Goal: Obtain resource: Obtain resource

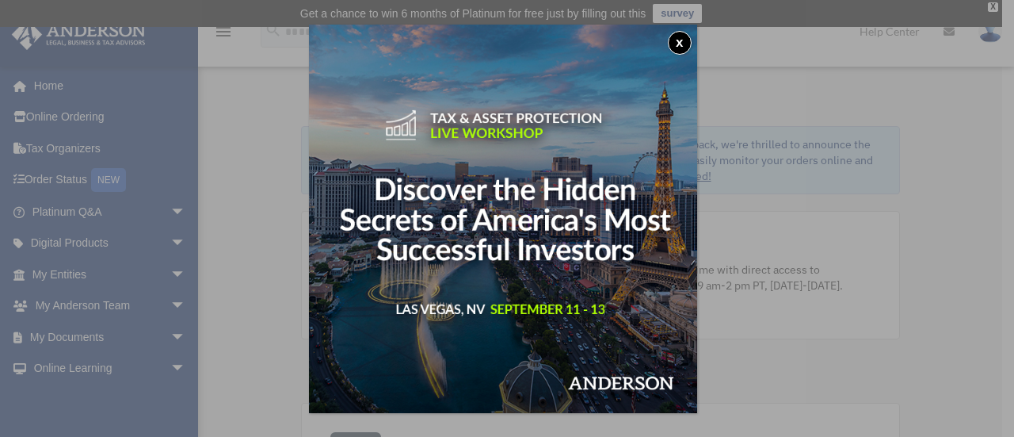
click at [686, 36] on button "x" at bounding box center [680, 43] width 24 height 24
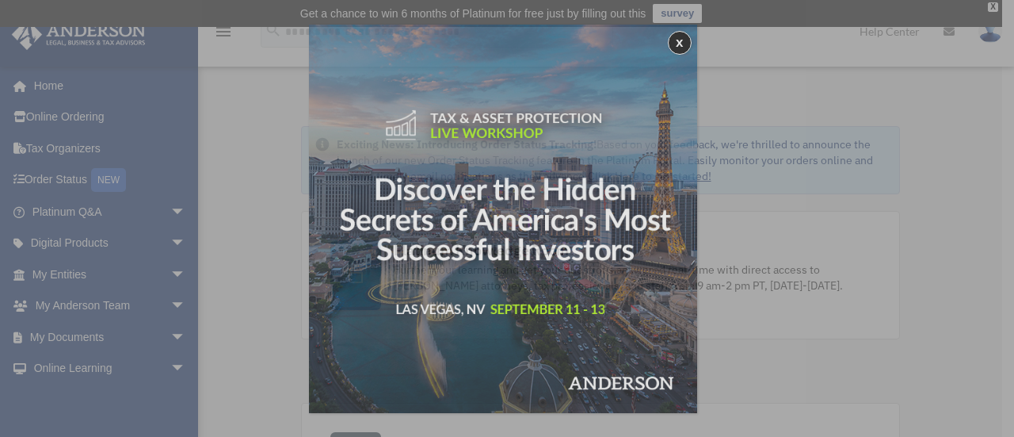
click at [686, 36] on button "x" at bounding box center [680, 43] width 24 height 24
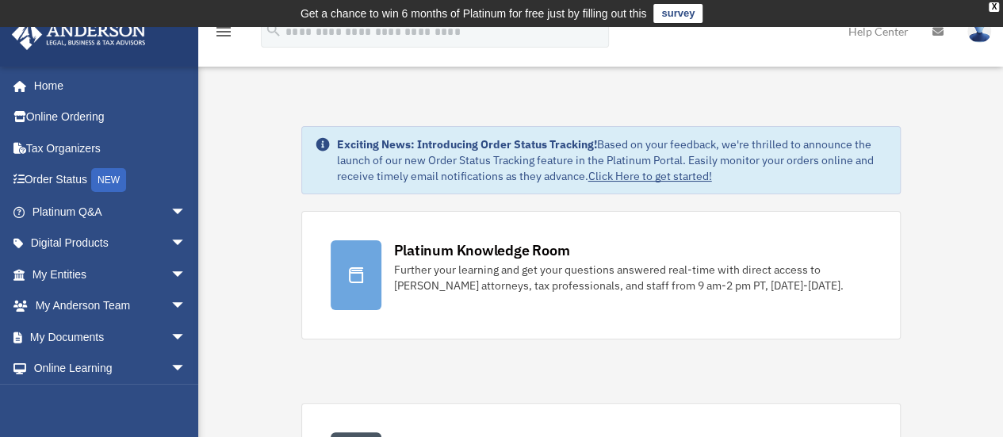
click at [659, 13] on link "survey" at bounding box center [677, 13] width 49 height 19
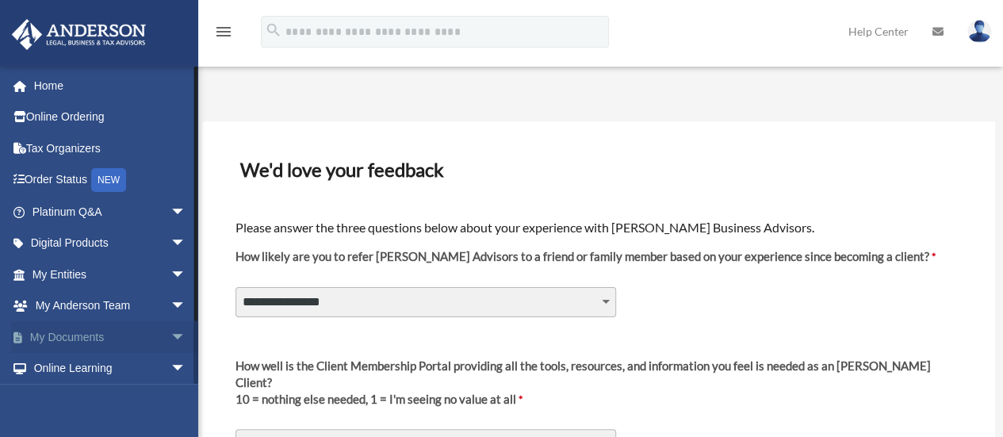
click at [170, 337] on span "arrow_drop_down" at bounding box center [186, 337] width 32 height 32
click at [63, 366] on link "Box" at bounding box center [116, 369] width 188 height 32
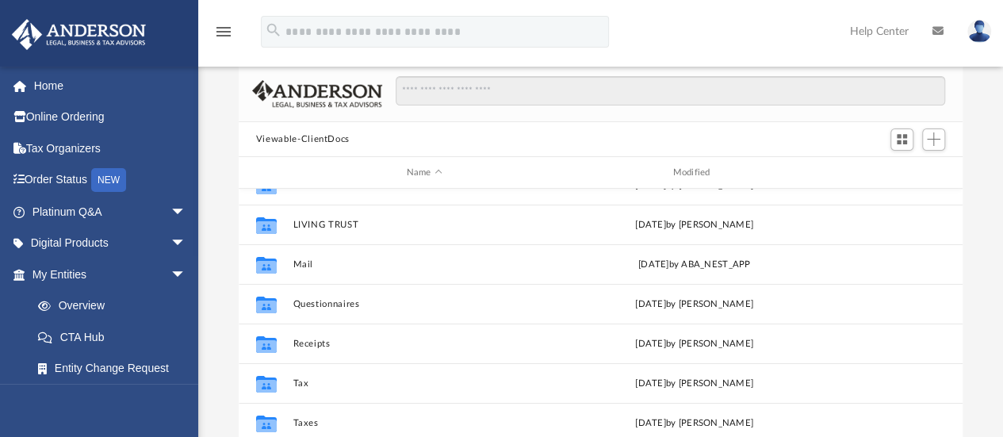
scroll to position [67, 0]
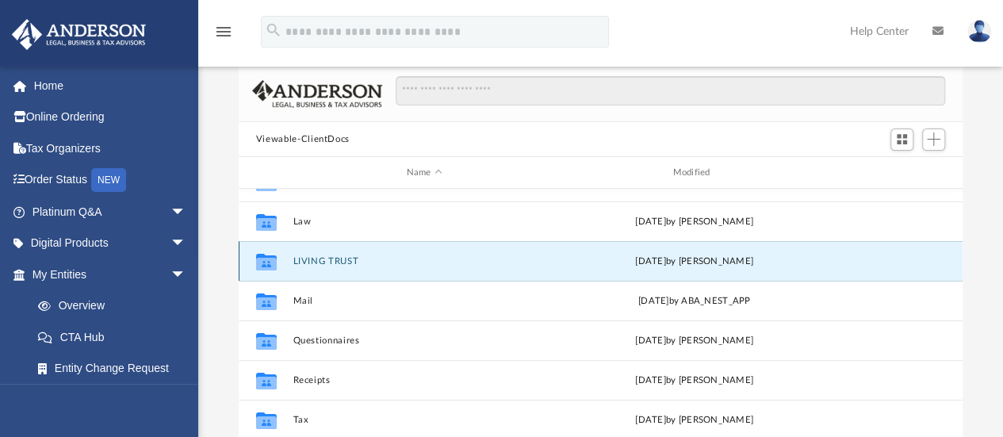
click at [317, 256] on button "LIVING TRUST" at bounding box center [423, 261] width 263 height 10
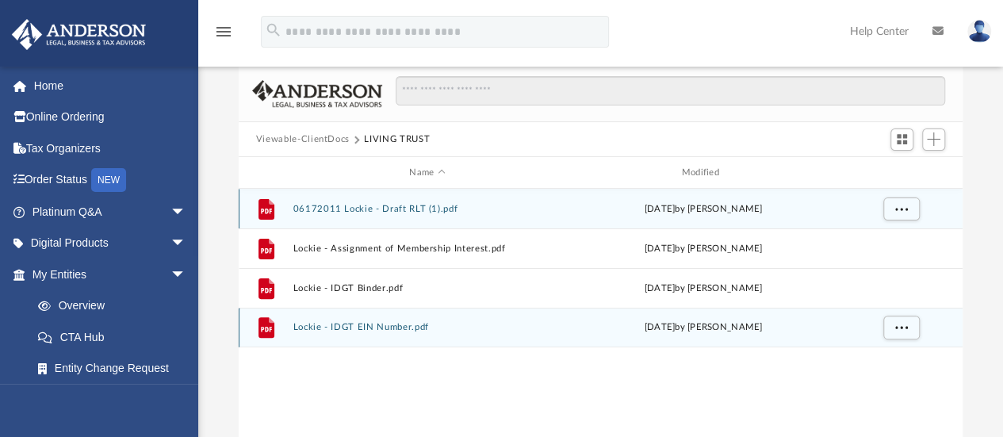
scroll to position [0, 0]
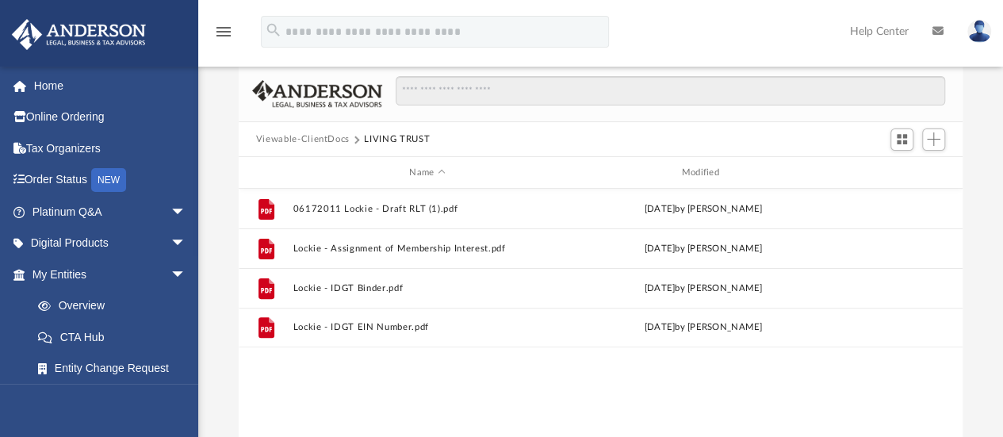
click at [342, 139] on button "Viewable-ClientDocs" at bounding box center [303, 139] width 94 height 14
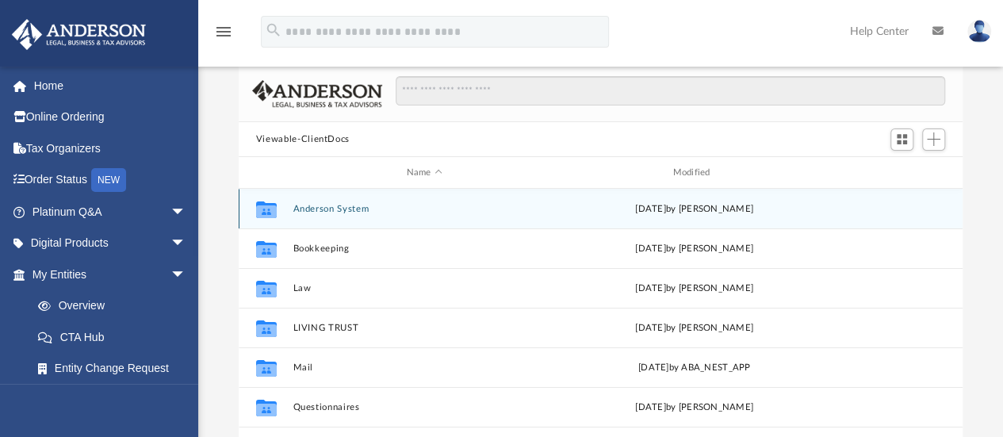
click at [330, 213] on button "Anderson System" at bounding box center [423, 209] width 263 height 10
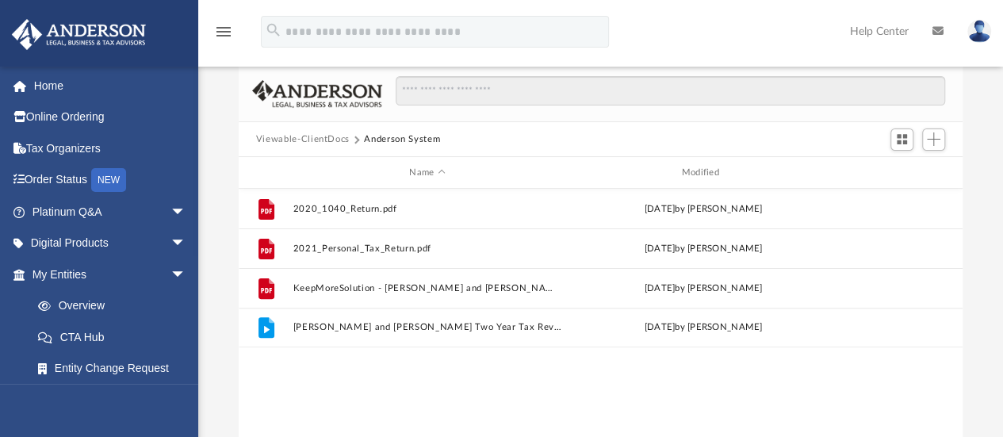
click at [341, 139] on button "Viewable-ClientDocs" at bounding box center [303, 139] width 94 height 14
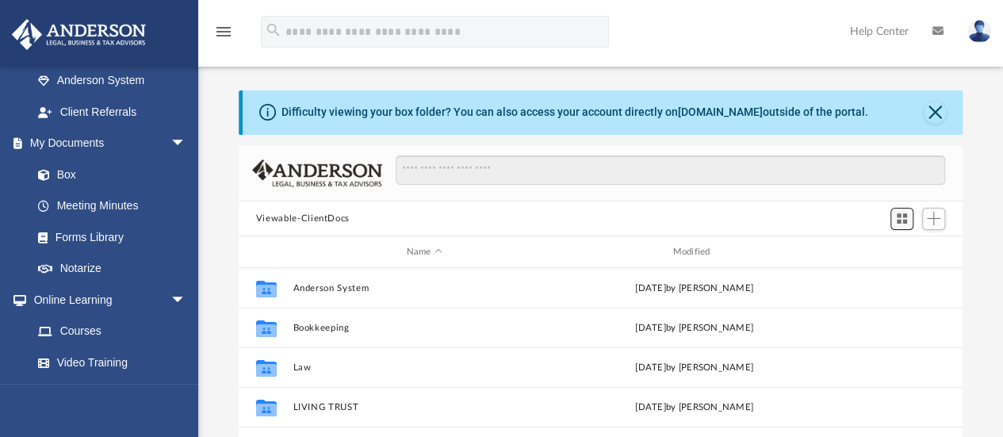
click at [901, 216] on span "Switch to Grid View" at bounding box center [901, 218] width 13 height 13
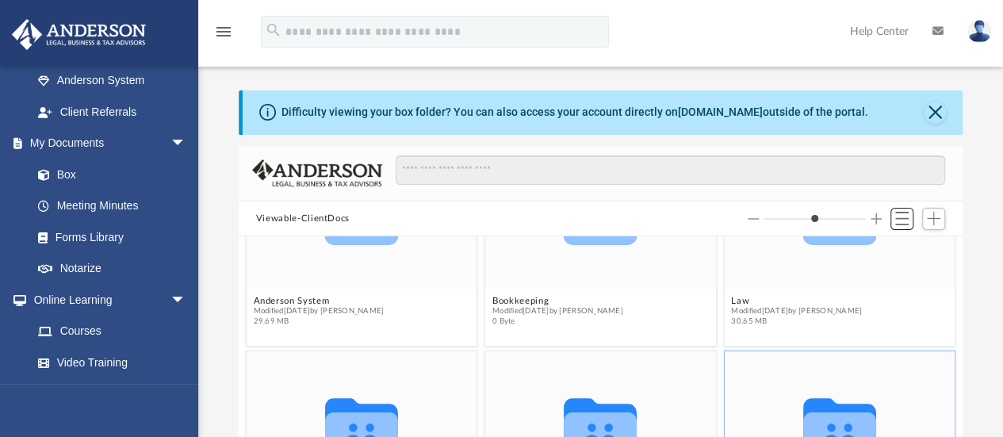
scroll to position [79, 0]
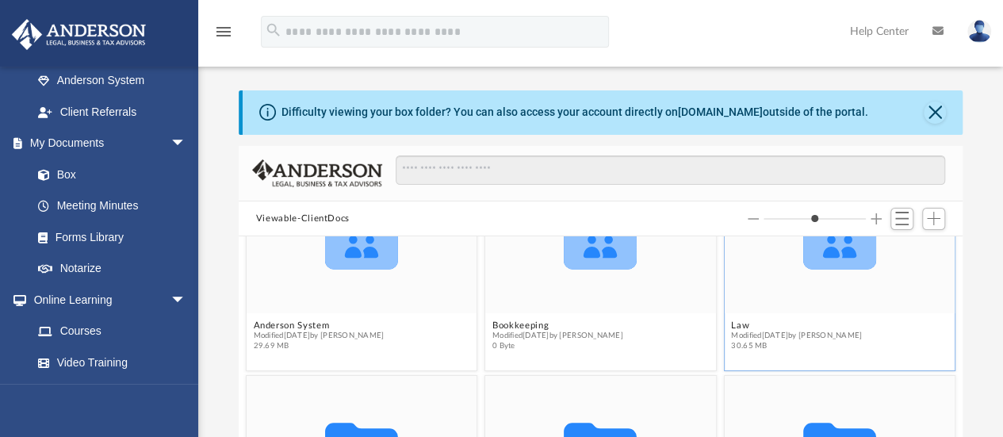
click at [833, 262] on icon "grid" at bounding box center [839, 246] width 73 height 45
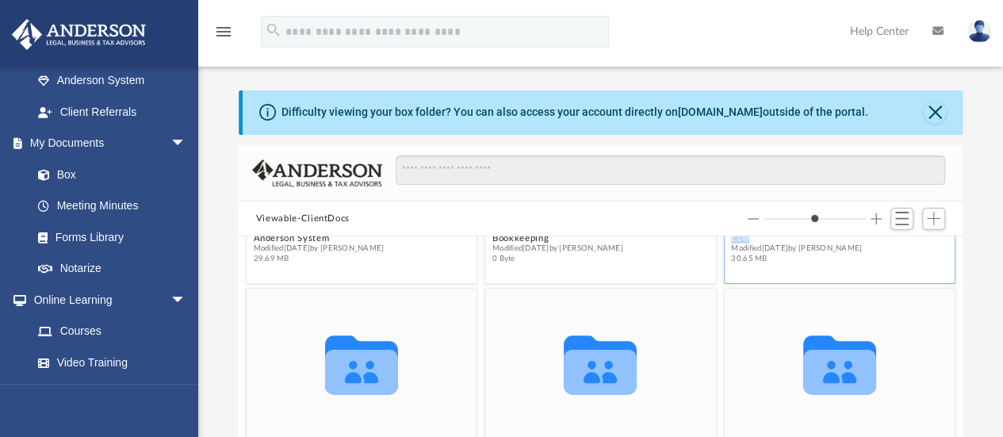
scroll to position [238, 0]
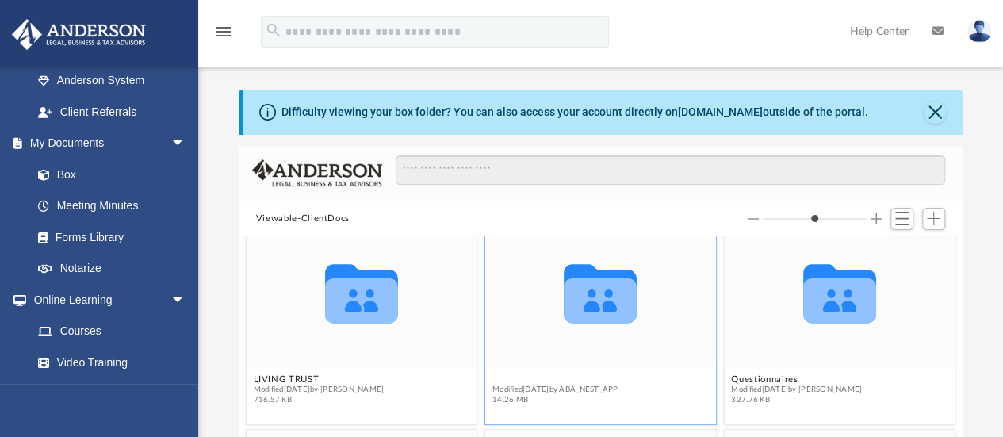
click at [567, 379] on figure "Collaborated Folder Mail Modified Fri Aug 8 2025 by ABA_NEST_APP 14.26 MB" at bounding box center [600, 313] width 231 height 193
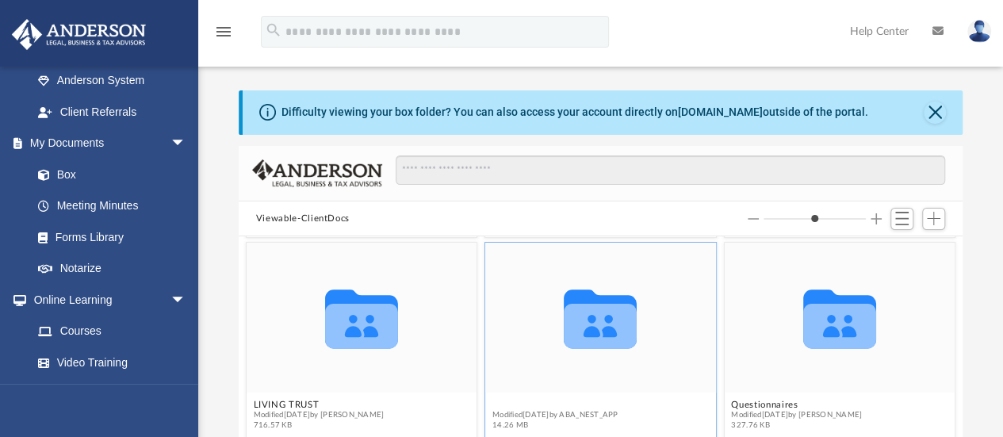
click at [567, 379] on div "Collaborated Folder" at bounding box center [600, 318] width 231 height 150
click at [542, 407] on button "Mail" at bounding box center [555, 404] width 126 height 10
type input "*"
click at [584, 305] on icon "grid" at bounding box center [599, 326] width 73 height 45
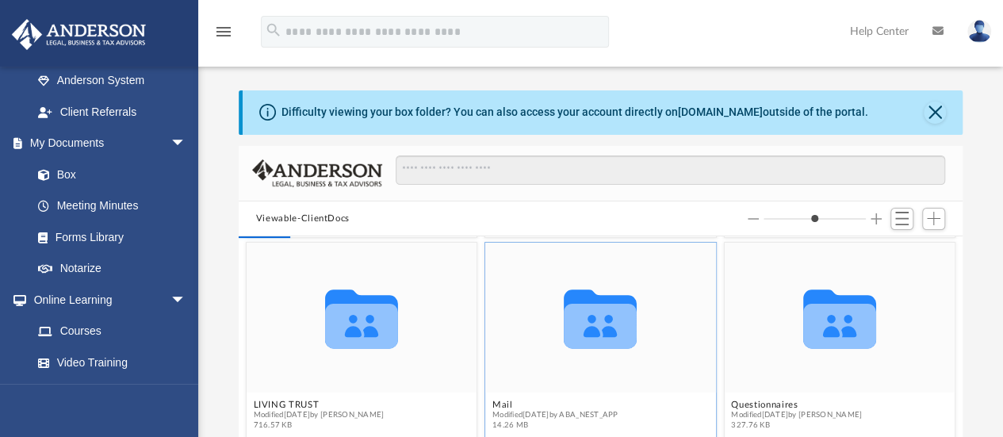
click at [584, 305] on icon "grid" at bounding box center [599, 326] width 73 height 45
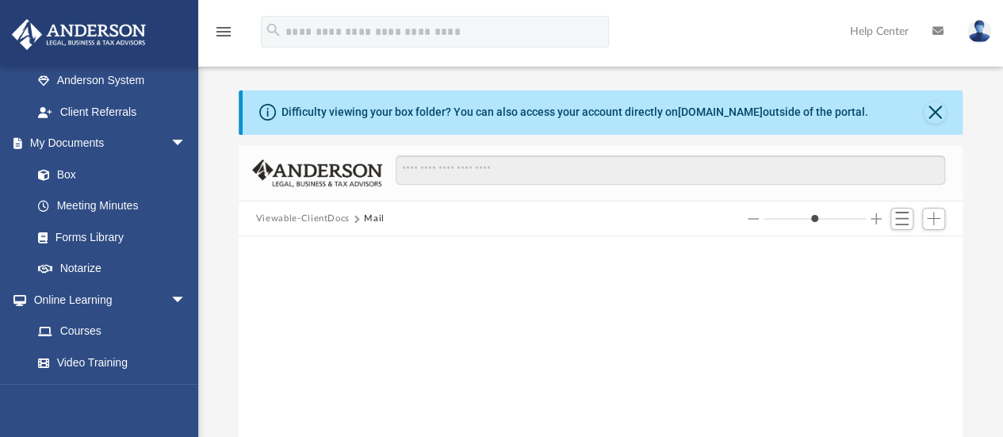
scroll to position [0, 0]
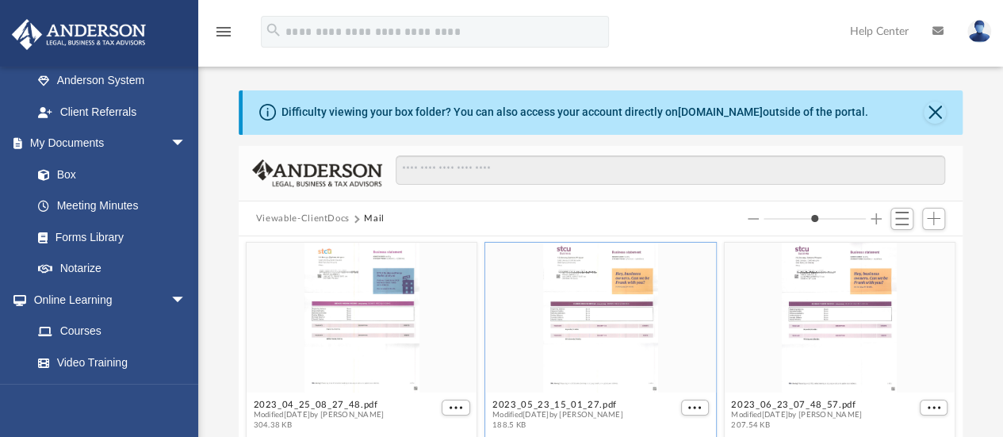
type input "*"
click at [909, 212] on button "Switch to List View" at bounding box center [902, 219] width 24 height 22
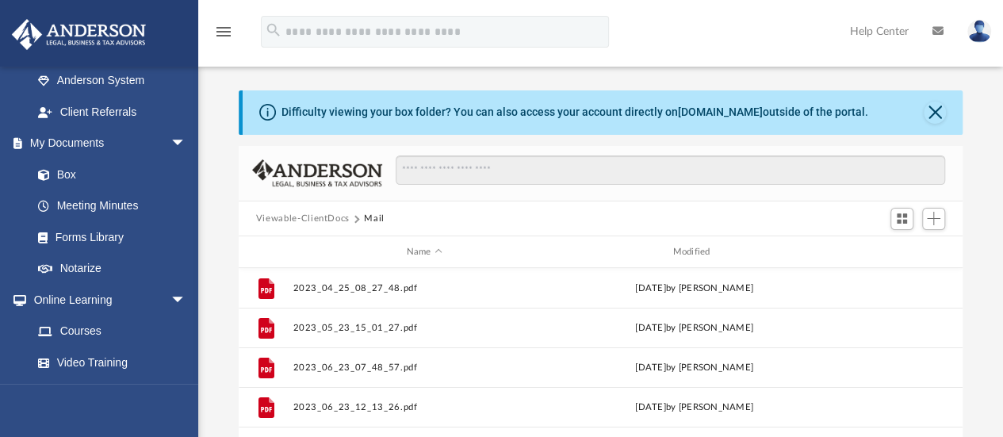
click at [333, 212] on button "Viewable-ClientDocs" at bounding box center [303, 219] width 94 height 14
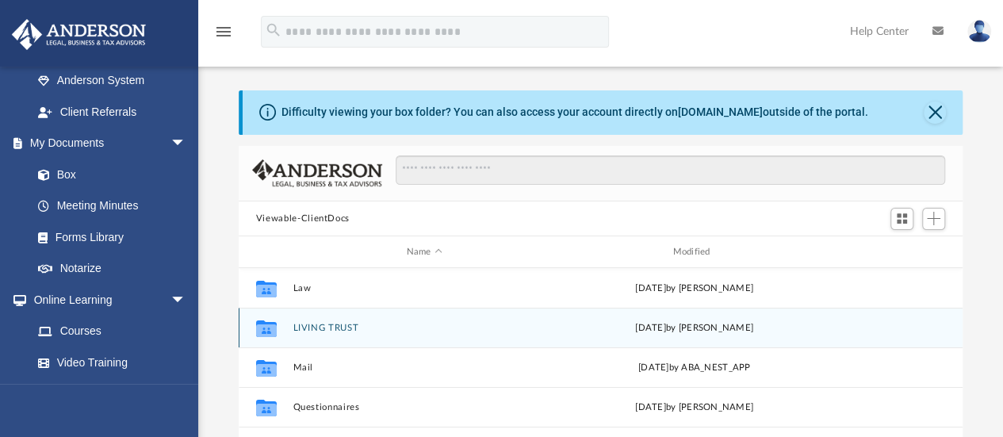
scroll to position [159, 0]
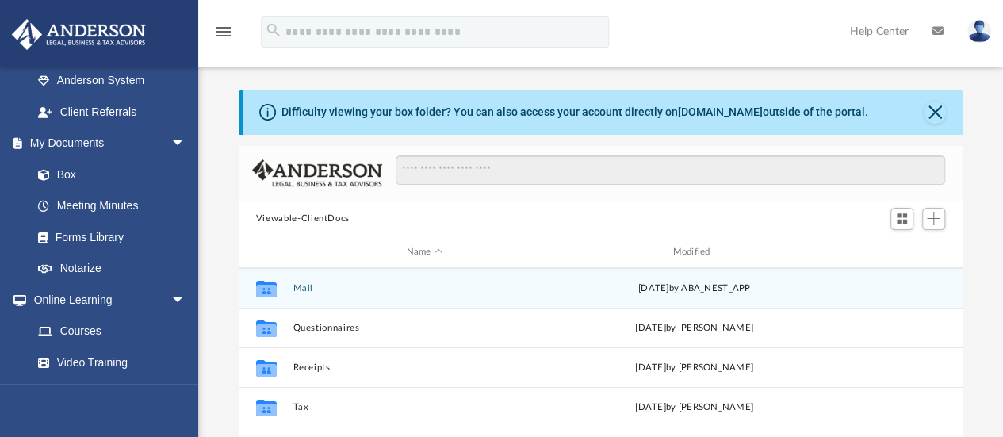
click at [267, 286] on icon "grid" at bounding box center [266, 291] width 21 height 13
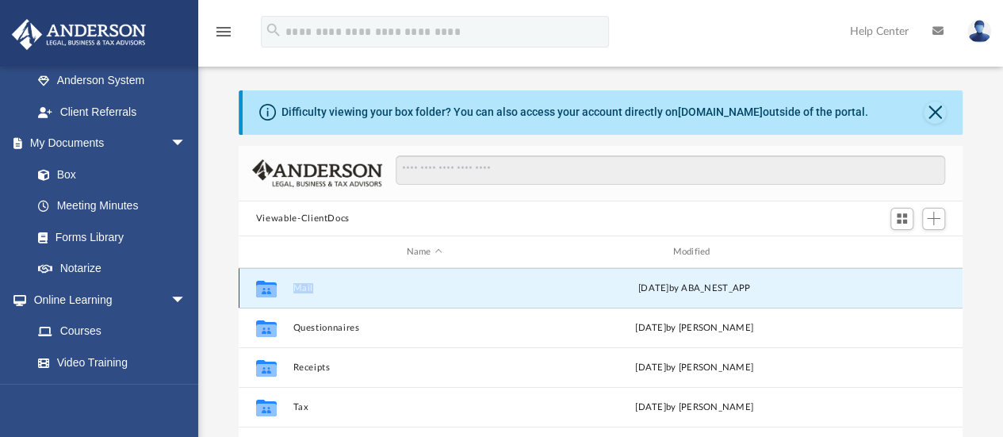
click at [267, 286] on icon "grid" at bounding box center [266, 291] width 21 height 13
click at [295, 285] on button "Mail" at bounding box center [423, 288] width 263 height 10
click at [390, 288] on button "Mail" at bounding box center [423, 288] width 263 height 10
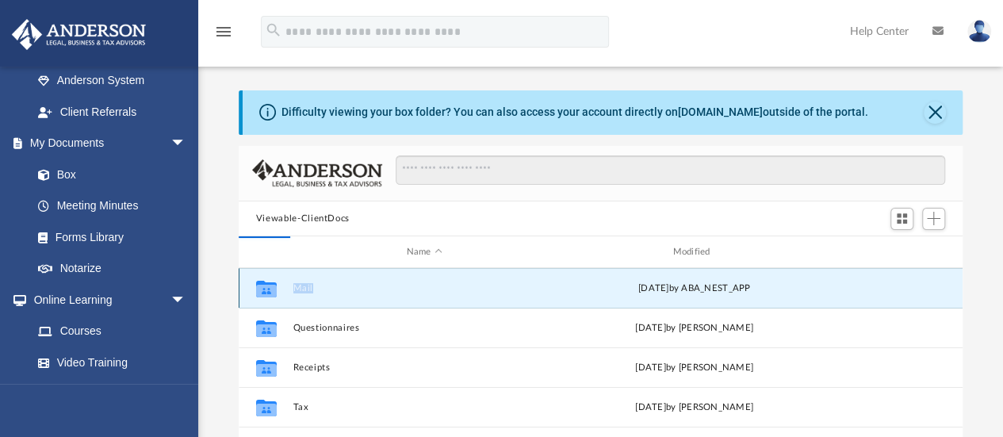
click at [390, 288] on button "Mail" at bounding box center [423, 288] width 263 height 10
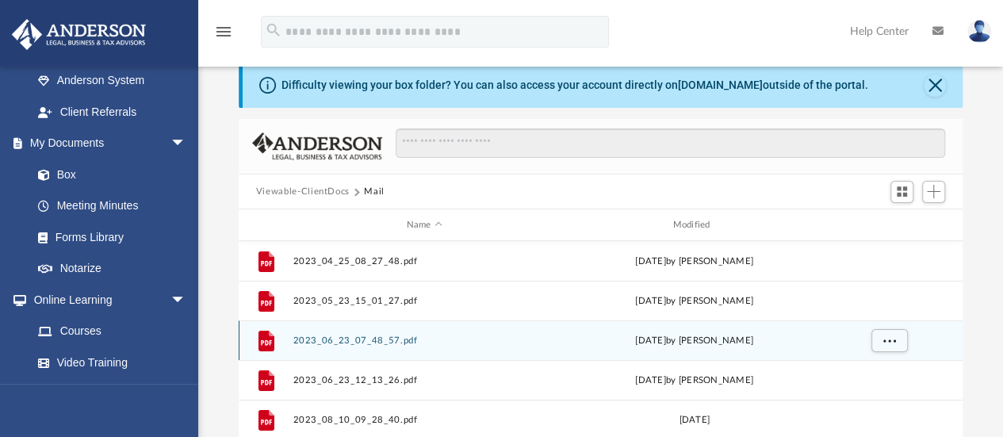
scroll to position [0, 0]
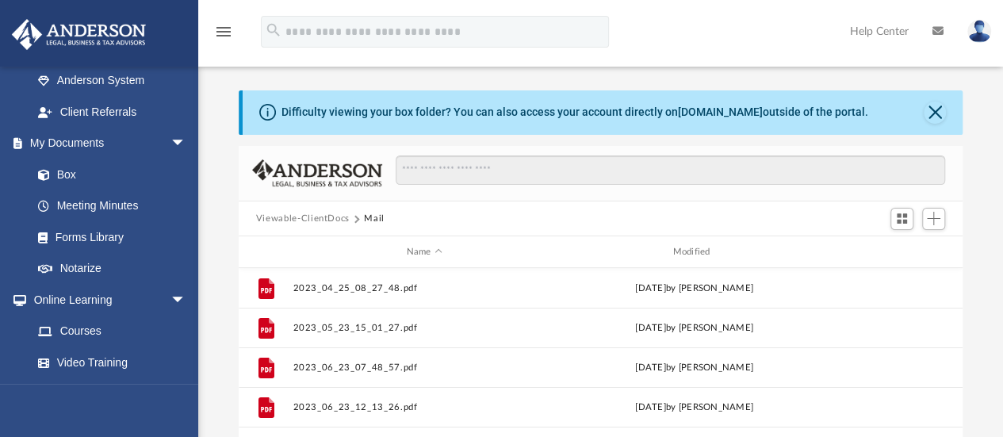
click at [334, 216] on button "Viewable-ClientDocs" at bounding box center [303, 219] width 94 height 14
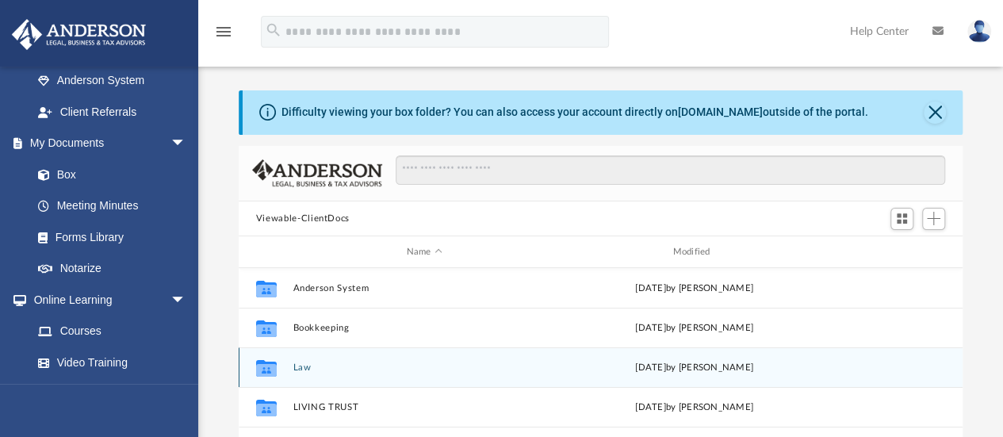
click at [540, 369] on button "Law" at bounding box center [423, 367] width 263 height 10
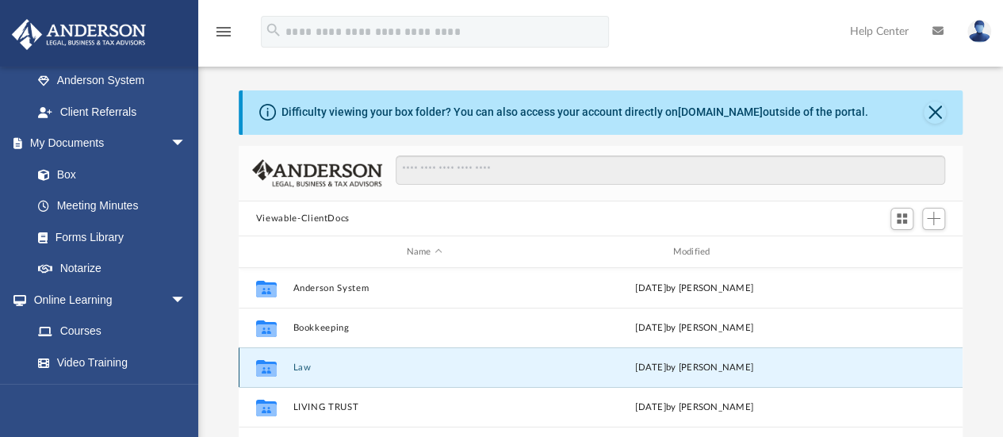
click at [540, 369] on button "Law" at bounding box center [423, 367] width 263 height 10
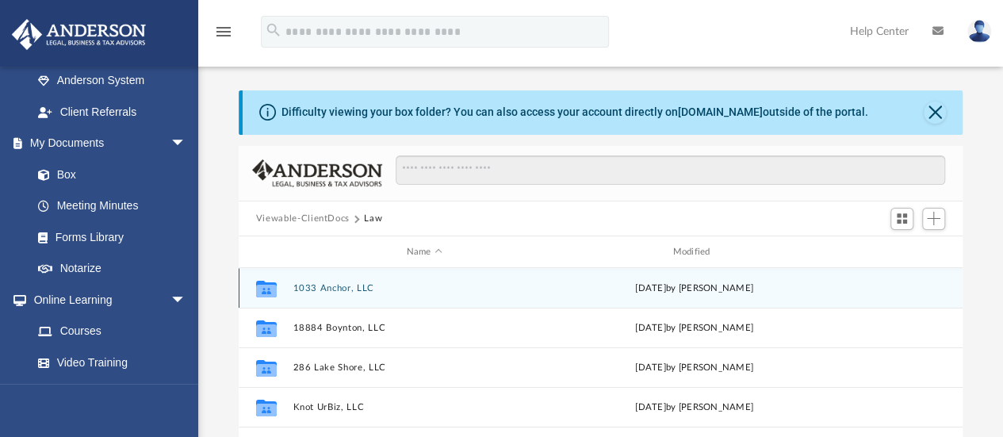
click at [380, 287] on button "1033 Anchor, LLC" at bounding box center [423, 288] width 263 height 10
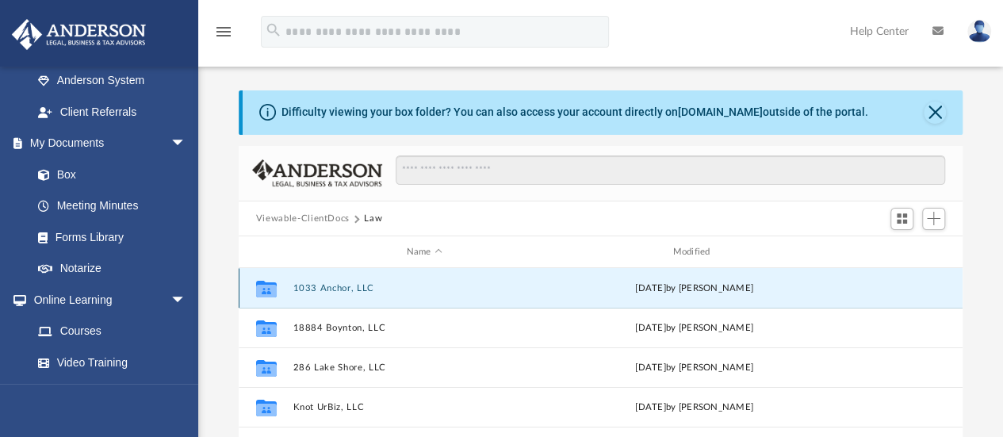
click at [380, 287] on button "1033 Anchor, LLC" at bounding box center [423, 288] width 263 height 10
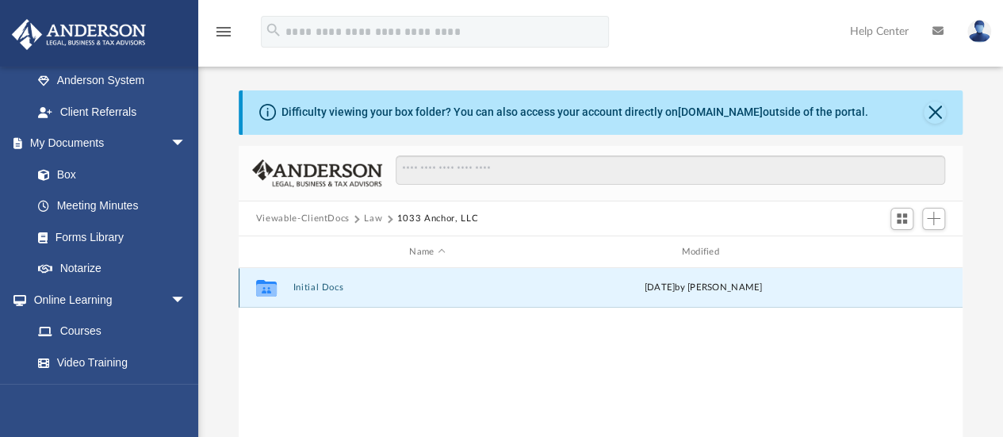
click at [380, 287] on button "Initial Docs" at bounding box center [426, 288] width 269 height 10
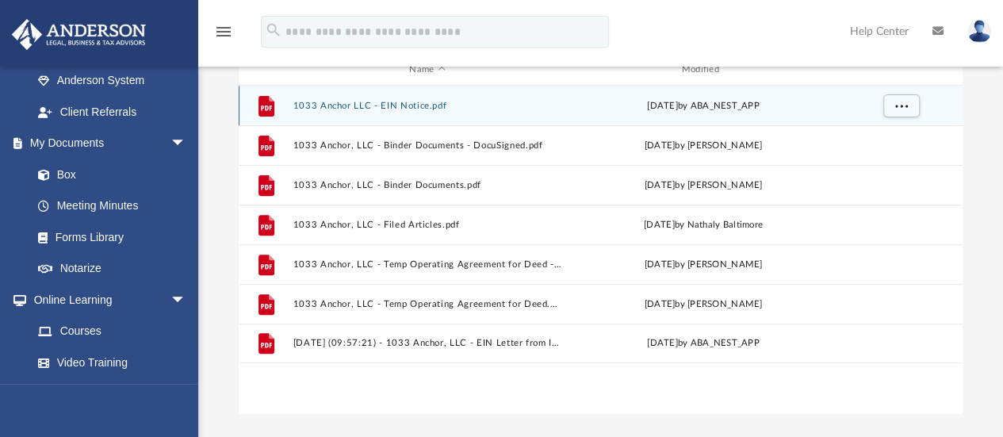
scroll to position [159, 0]
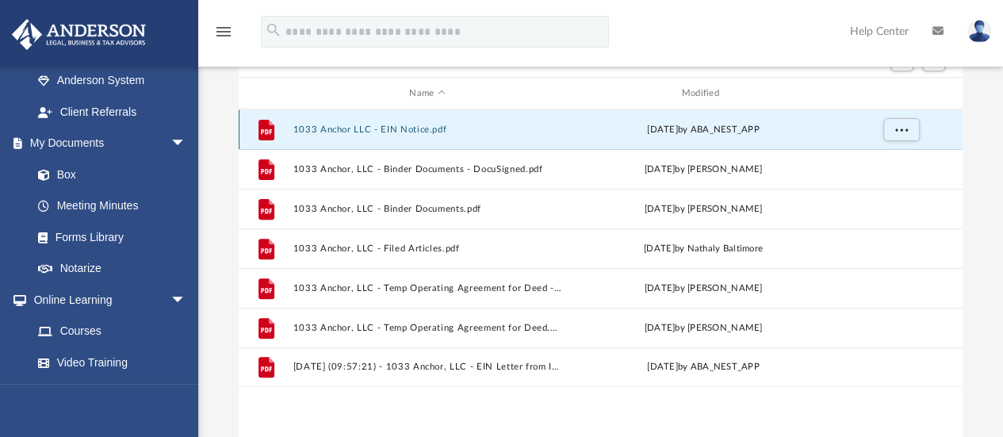
click at [320, 134] on button "1033 Anchor LLC - EIN Notice.pdf" at bounding box center [426, 129] width 269 height 10
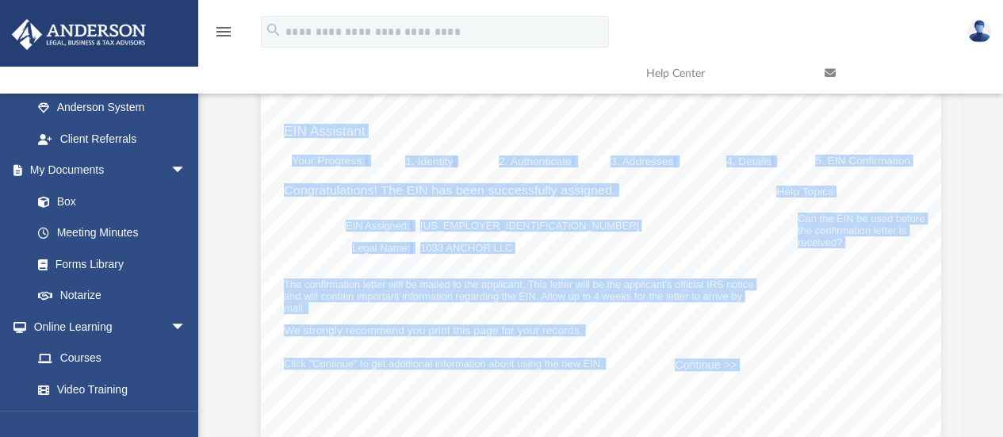
scroll to position [0, 0]
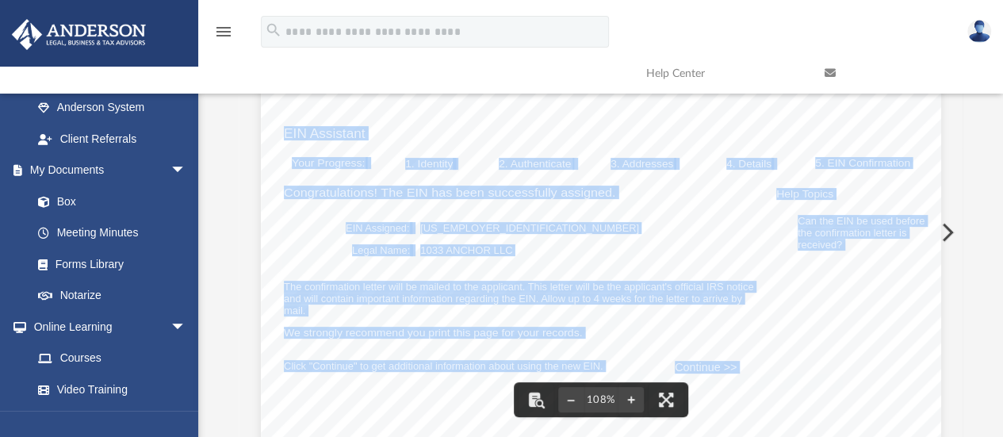
click at [945, 227] on button "Preview" at bounding box center [945, 232] width 35 height 44
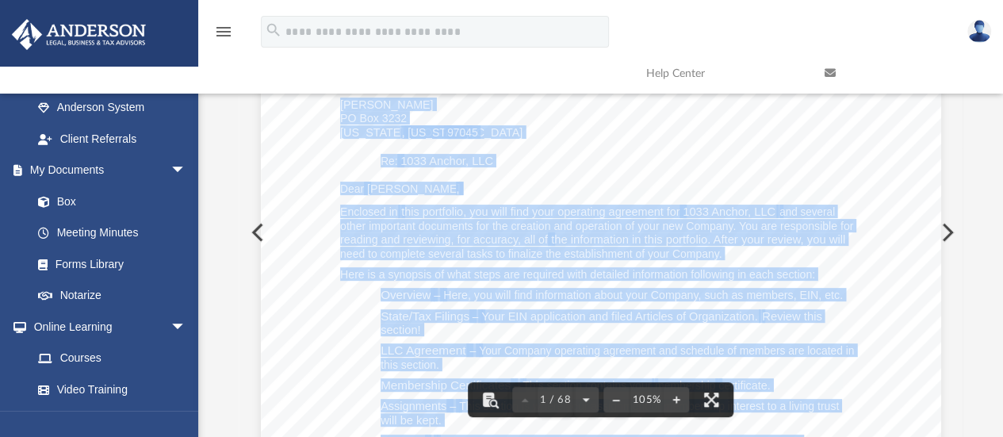
scroll to position [238, 0]
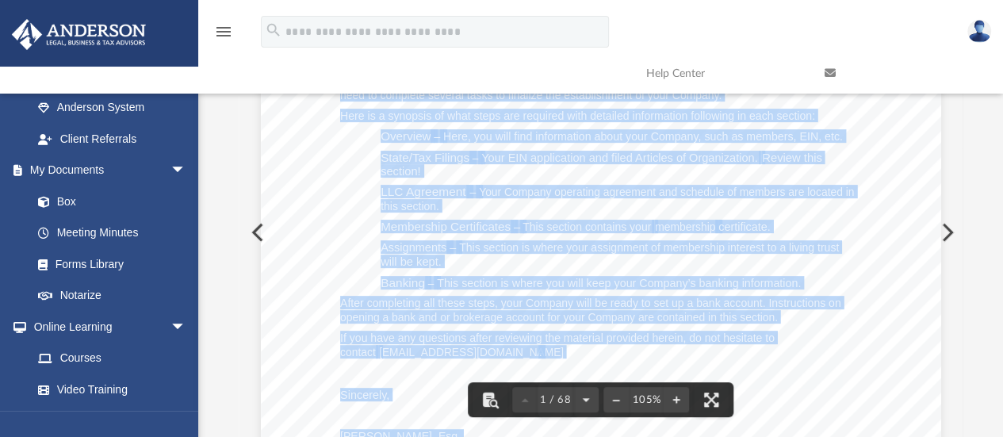
click at [945, 235] on button "Preview" at bounding box center [945, 232] width 35 height 44
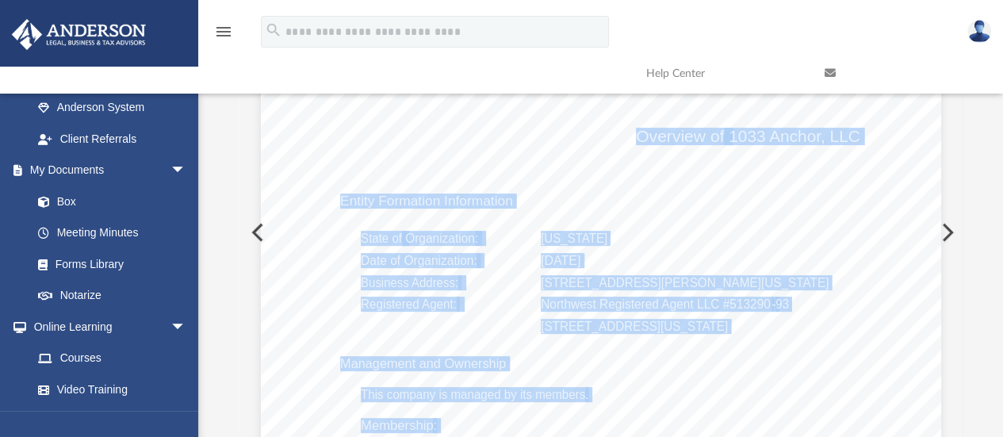
scroll to position [872, 0]
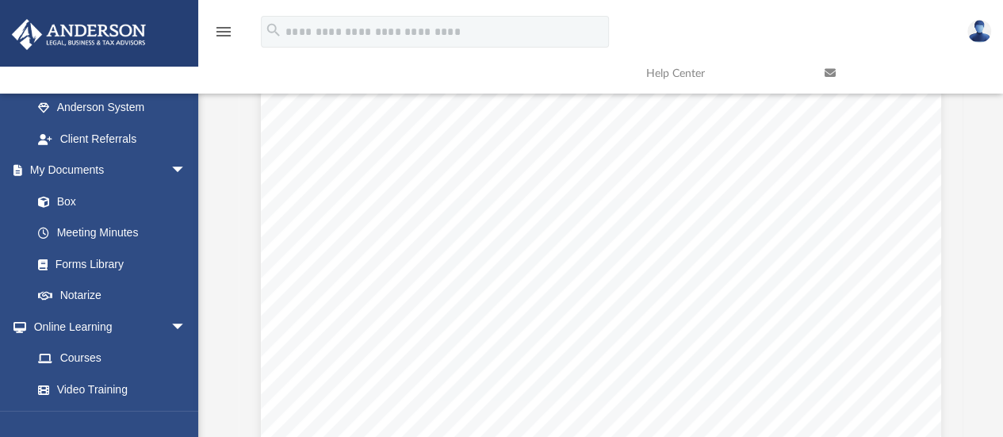
scroll to position [5577, 0]
click at [675, 290] on div "OPERATING AGREEMENT OF 1033 ANCHOR, LLC A N OREGON LIMITED LIABILITY COMPANY EM…" at bounding box center [601, 336] width 680 height 880
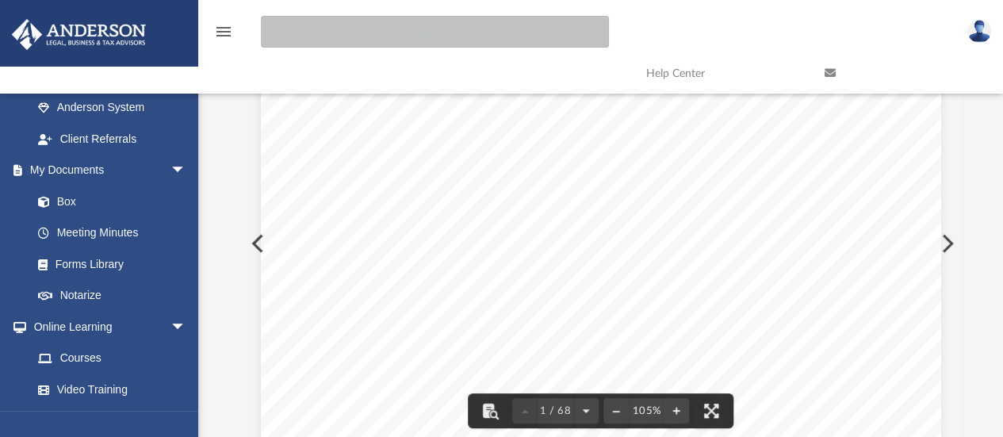
click at [553, 34] on input "search" at bounding box center [435, 32] width 348 height 32
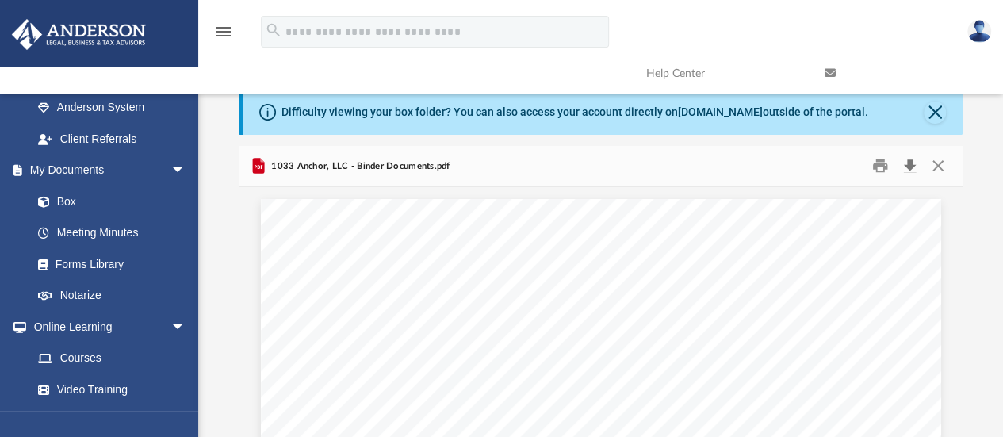
click at [910, 169] on button "Download" at bounding box center [909, 166] width 29 height 25
click at [942, 169] on button "Close" at bounding box center [937, 166] width 29 height 25
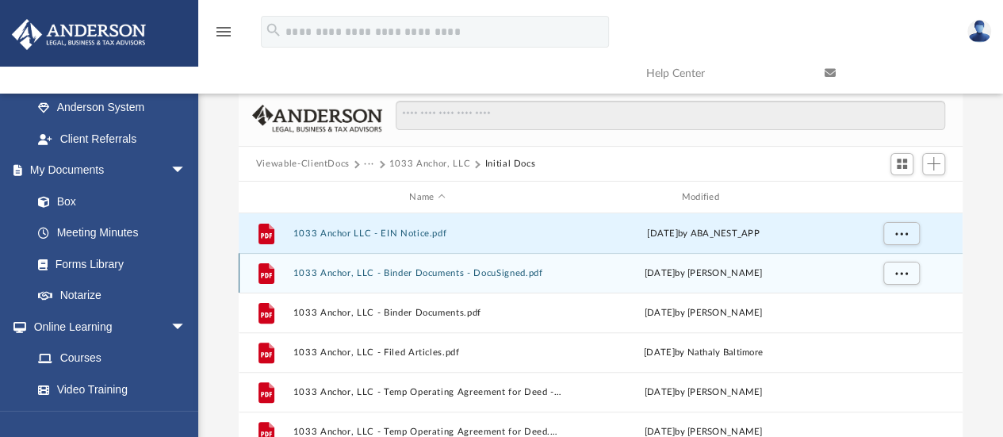
scroll to position [79, 0]
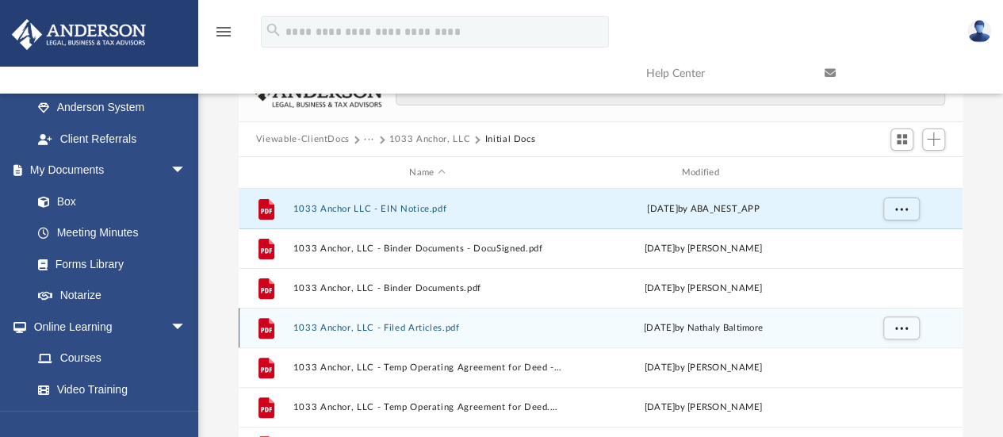
click at [447, 330] on button "1033 Anchor, LLC - Filed Articles.pdf" at bounding box center [426, 328] width 269 height 10
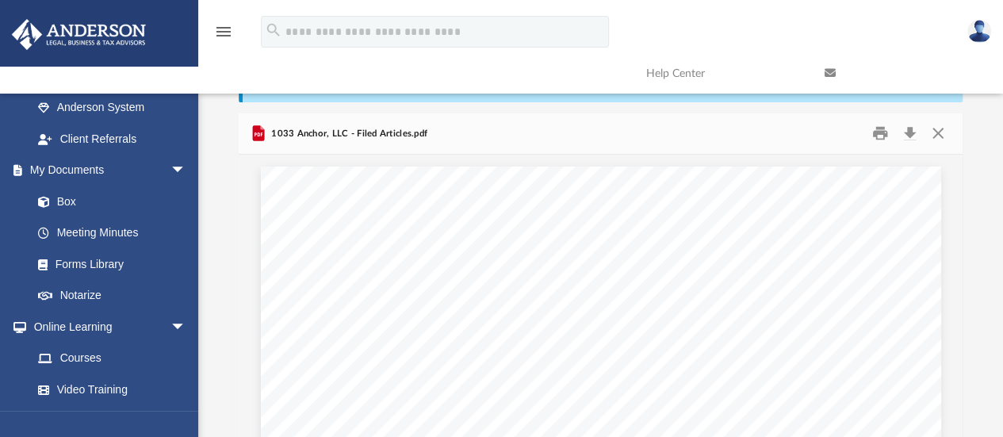
scroll to position [0, 0]
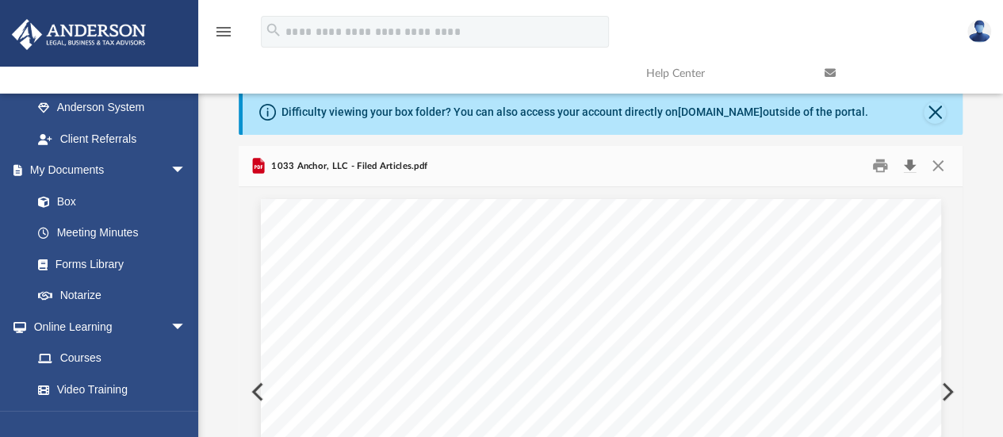
click at [913, 170] on button "Download" at bounding box center [909, 166] width 29 height 25
click at [921, 177] on button "Download" at bounding box center [909, 166] width 29 height 25
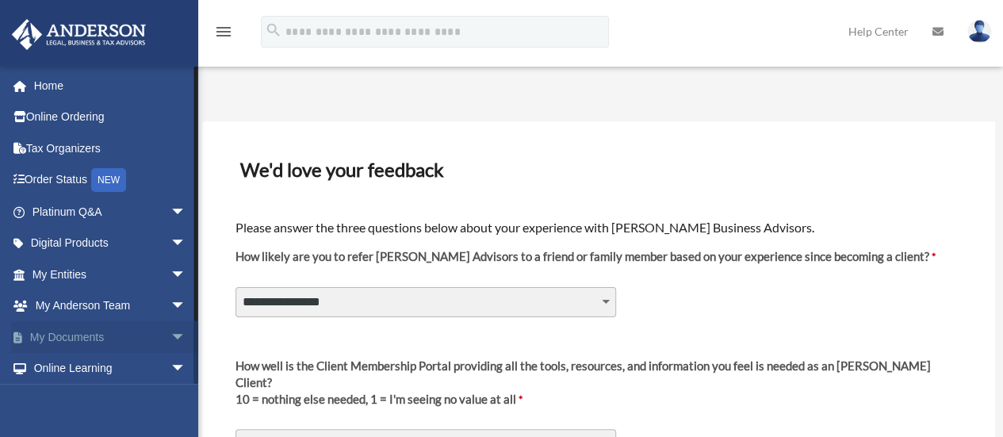
click at [170, 334] on span "arrow_drop_down" at bounding box center [186, 337] width 32 height 32
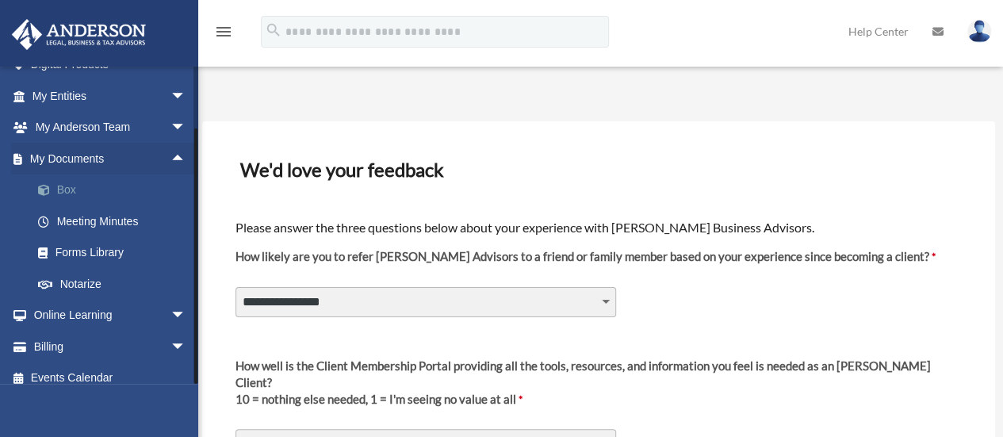
scroll to position [191, 0]
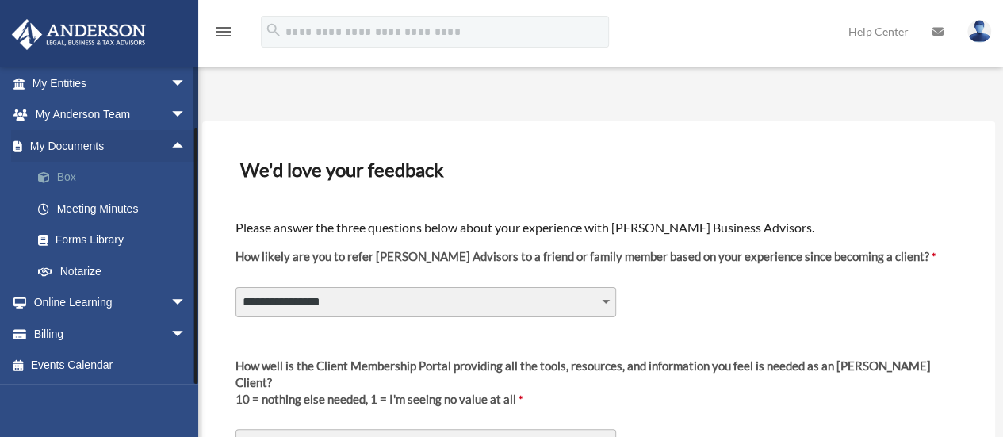
click at [73, 177] on link "Box" at bounding box center [116, 178] width 188 height 32
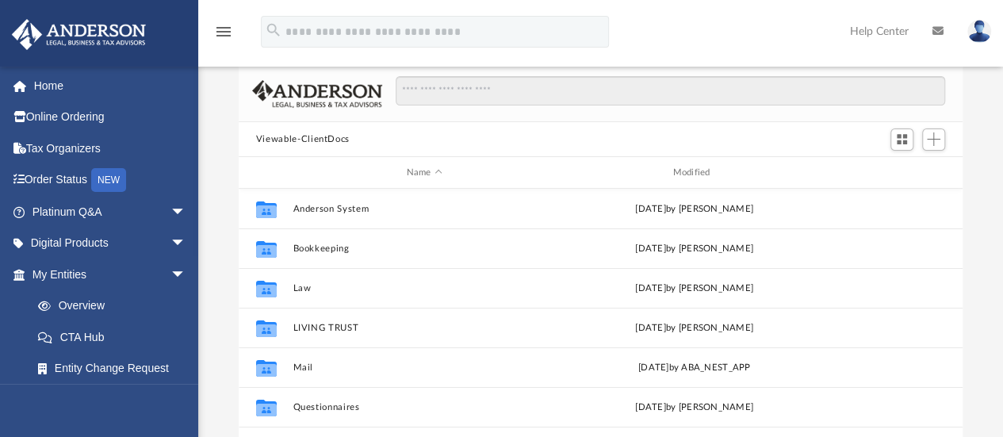
scroll to position [348, 712]
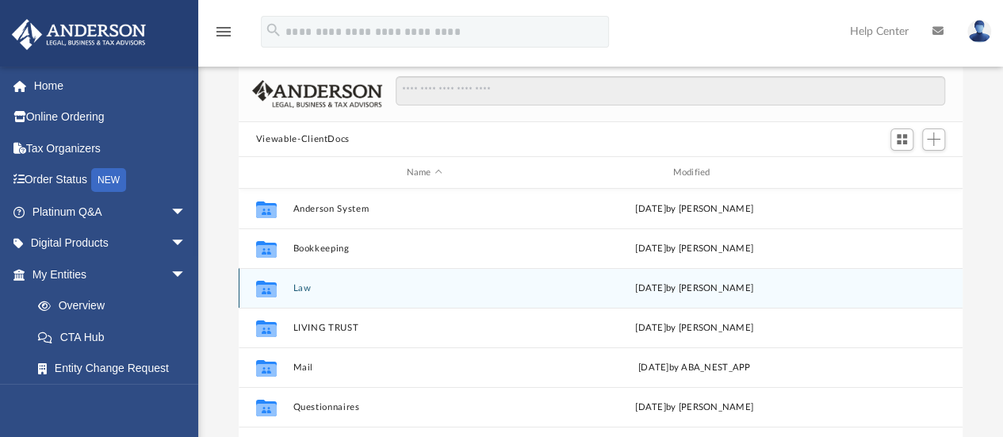
click at [695, 294] on div "Thu Jul 3 2025 by Crayton Olivieri" at bounding box center [694, 288] width 263 height 14
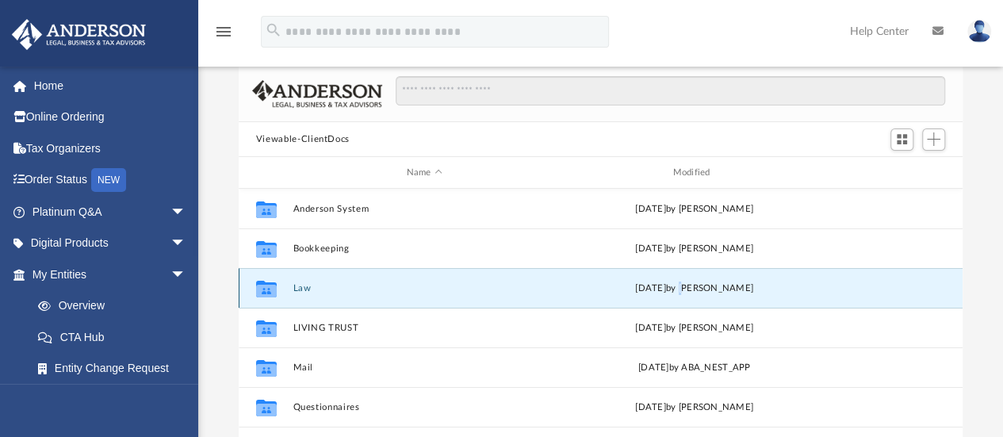
click at [695, 294] on div "Thu Jul 3 2025 by Crayton Olivieri" at bounding box center [694, 288] width 263 height 14
click at [578, 278] on div "Collaborated Folder Law Thu Jul 3 2025 by Crayton Olivieri" at bounding box center [601, 288] width 724 height 40
click at [268, 292] on icon "grid" at bounding box center [266, 289] width 21 height 17
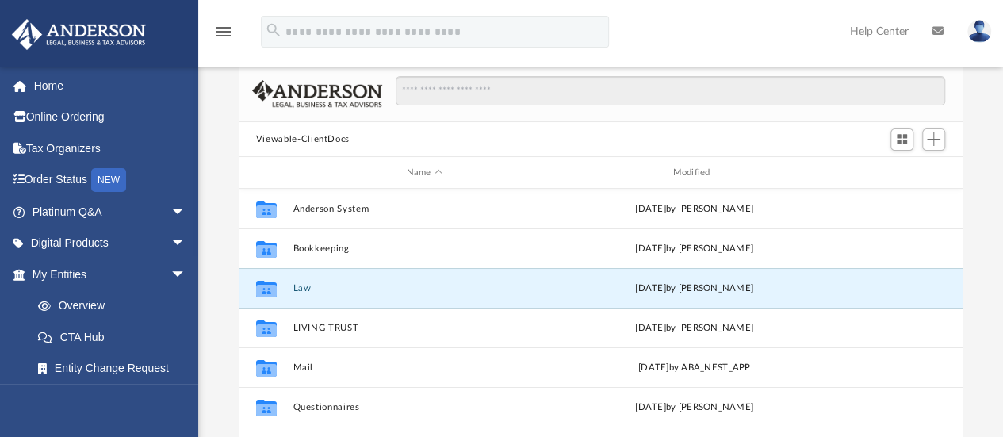
click at [319, 290] on button "Law" at bounding box center [423, 288] width 263 height 10
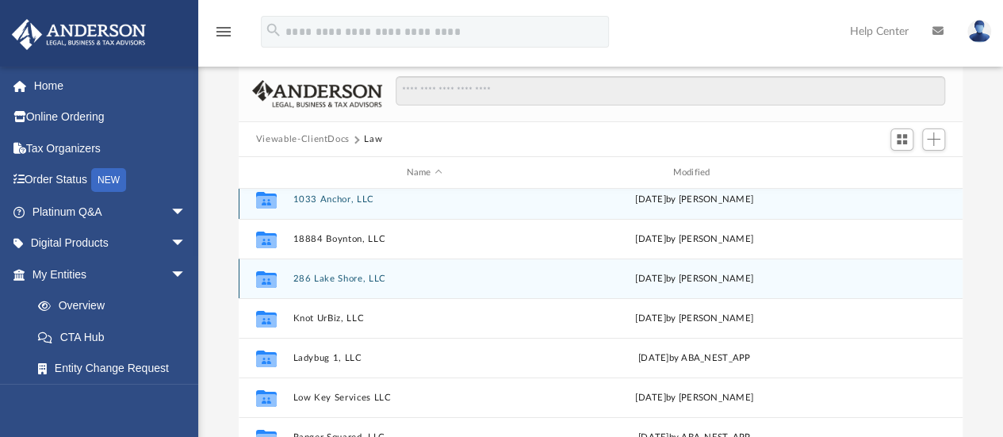
scroll to position [0, 0]
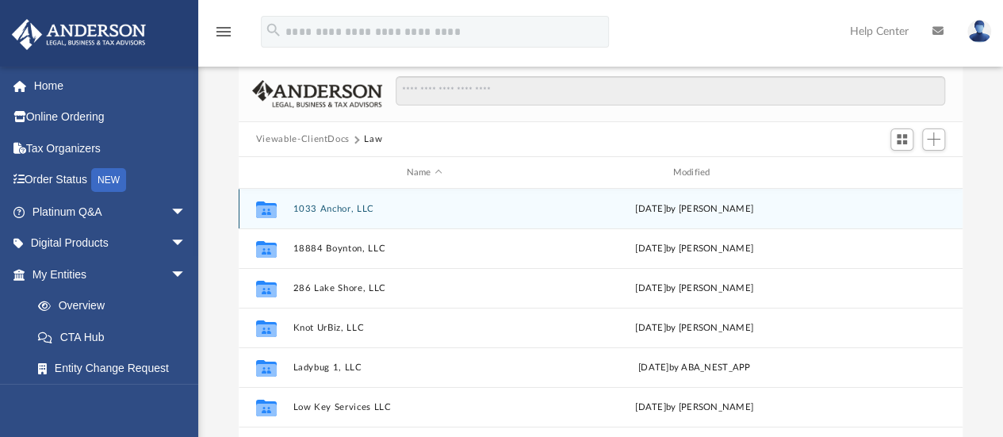
click at [338, 208] on button "1033 Anchor, LLC" at bounding box center [423, 209] width 263 height 10
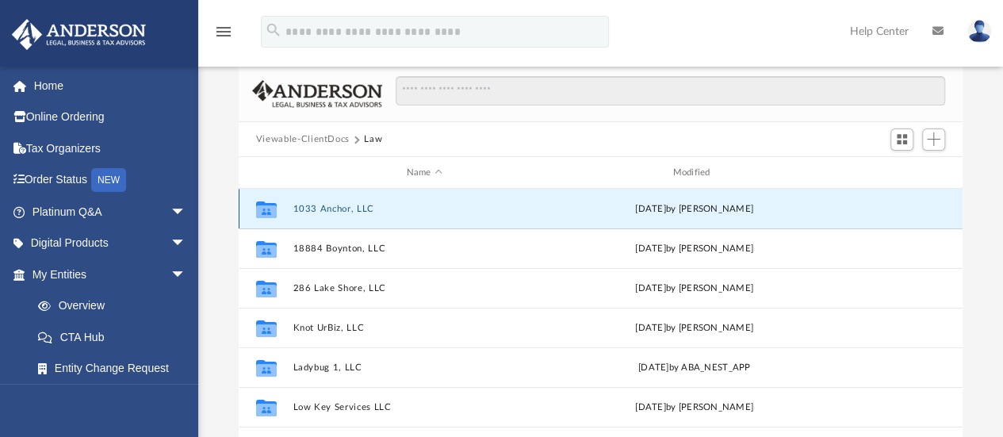
click at [338, 208] on button "1033 Anchor, LLC" at bounding box center [423, 209] width 263 height 10
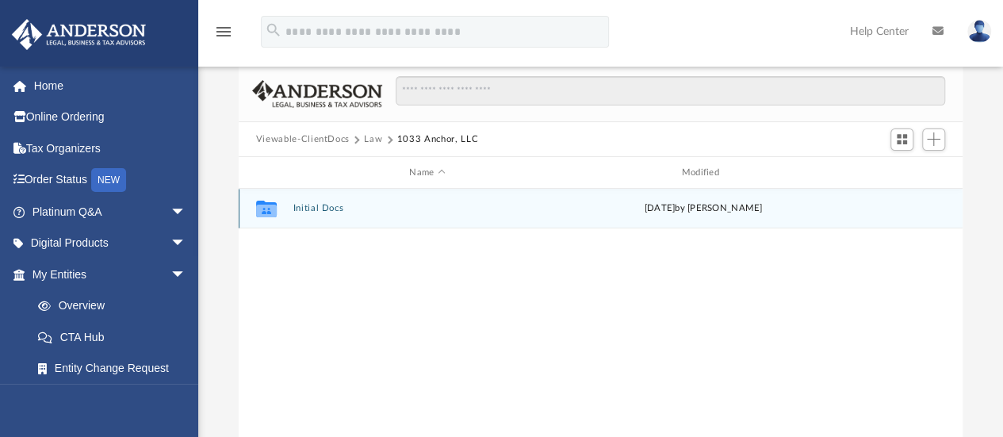
click at [428, 218] on div "Collaborated Folder Initial Docs Thu Jul 3 2025 by Crayton Olivieri" at bounding box center [601, 209] width 724 height 40
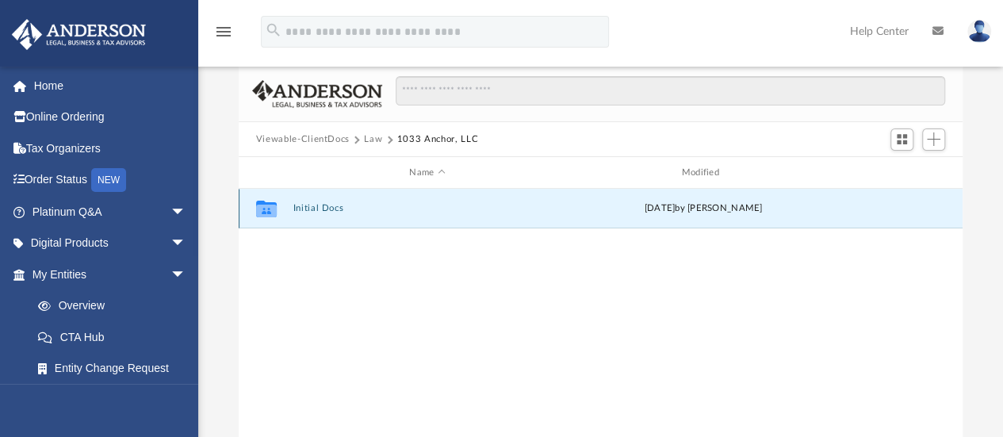
click at [428, 218] on div "Collaborated Folder Initial Docs Thu Jul 3 2025 by Crayton Olivieri" at bounding box center [601, 209] width 724 height 40
click at [373, 209] on button "Initial Docs" at bounding box center [426, 209] width 269 height 10
click at [334, 209] on button "Initial Docs" at bounding box center [426, 209] width 269 height 10
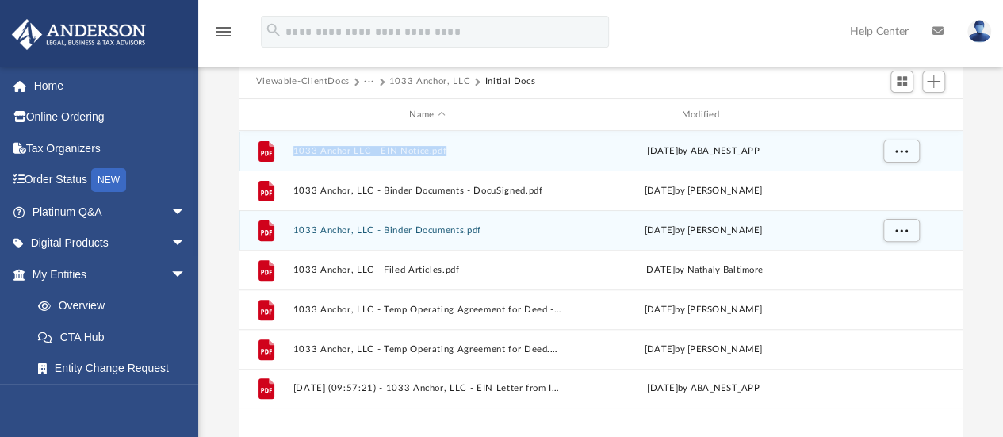
scroll to position [159, 0]
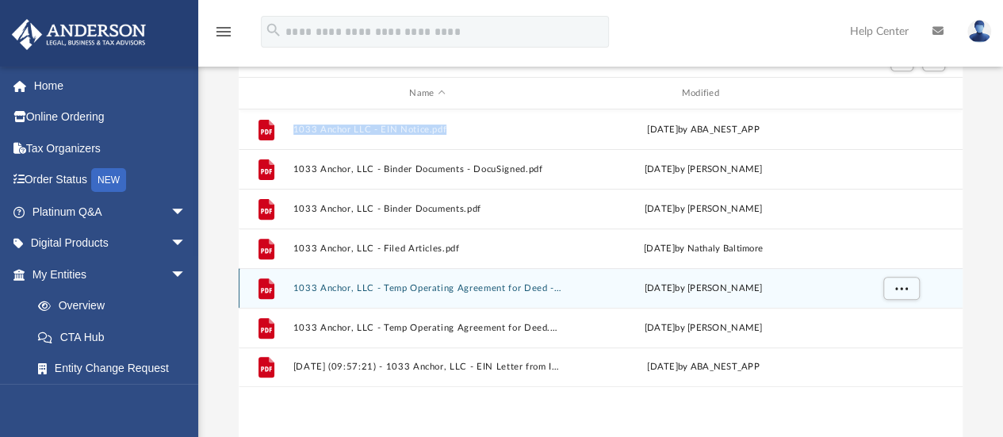
click at [416, 302] on div "File 1033 Anchor, LLC - Temp Operating Agreement for Deed - DocuSigned.pdf Thu …" at bounding box center [601, 288] width 724 height 40
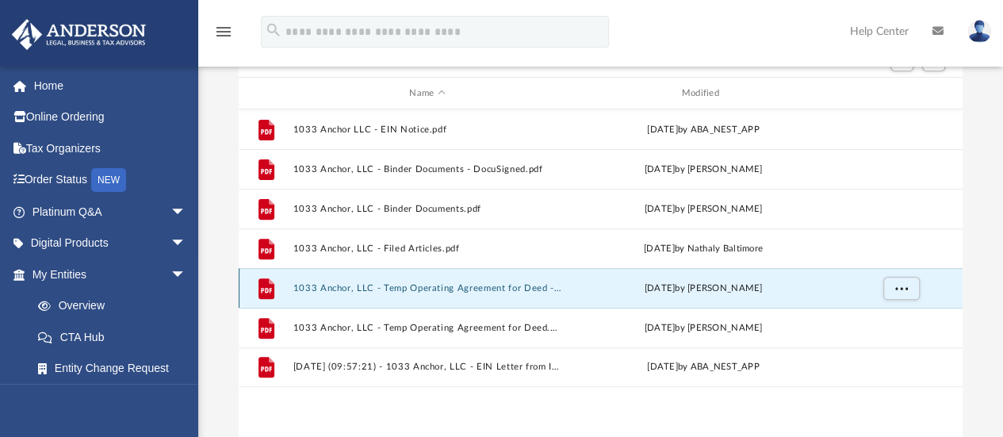
click at [404, 290] on button "1033 Anchor, LLC - Temp Operating Agreement for Deed - DocuSigned.pdf" at bounding box center [426, 288] width 269 height 10
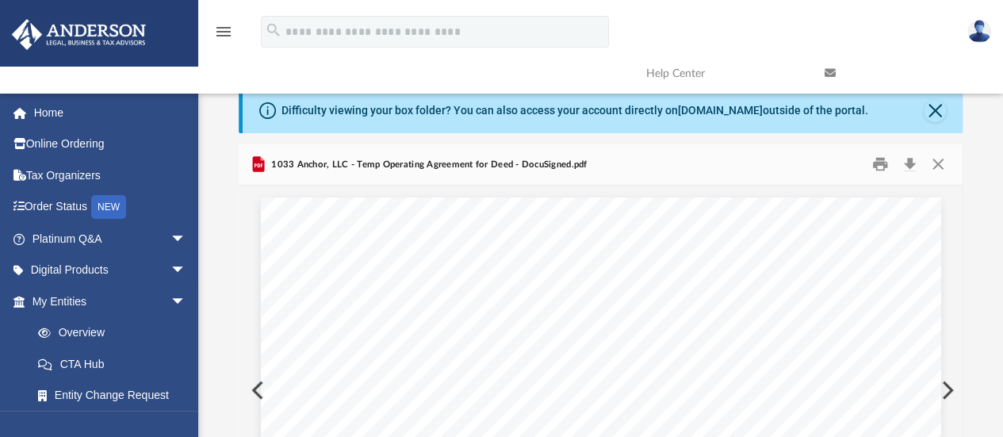
scroll to position [0, 0]
click at [950, 109] on div "Difficulty viewing your box folder? You can also access your account directly o…" at bounding box center [603, 112] width 720 height 44
click at [938, 110] on button "Close" at bounding box center [934, 112] width 22 height 22
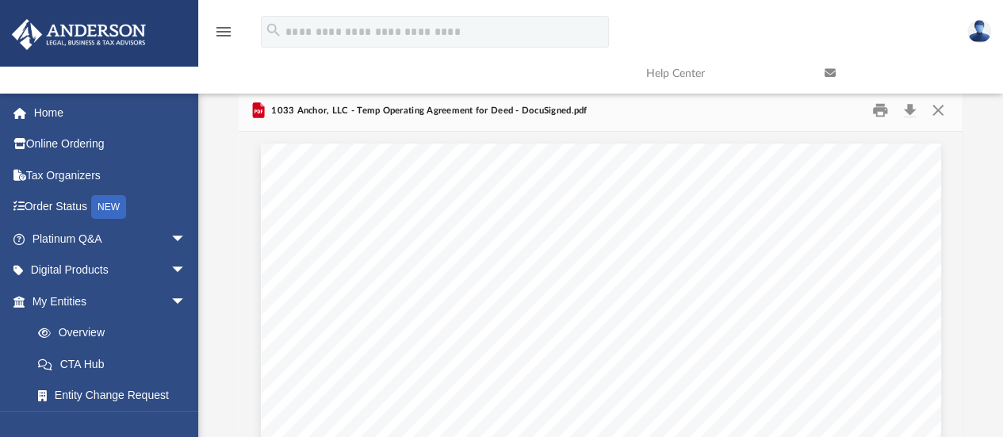
click at [938, 110] on div "Difficulty viewing your box folder? You can also access your account directly o…" at bounding box center [603, 109] width 720 height 39
click at [938, 113] on button "Close" at bounding box center [937, 110] width 29 height 25
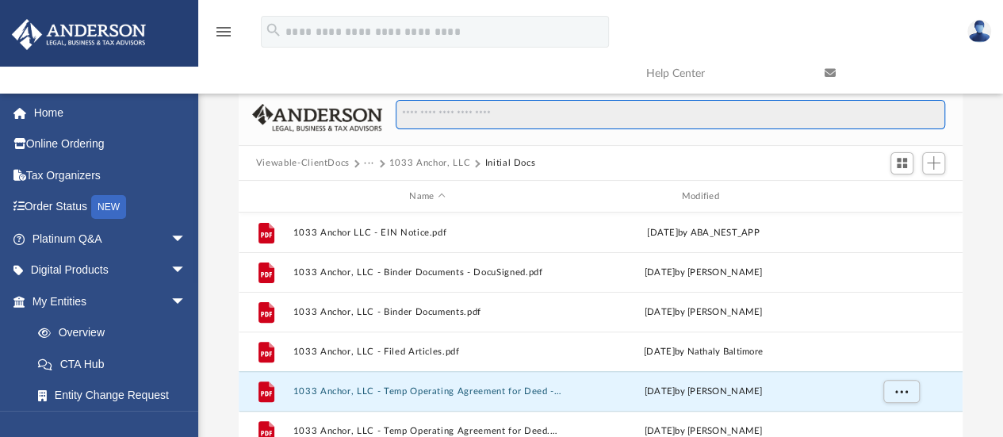
click at [938, 113] on input "Search files and folders" at bounding box center [669, 115] width 549 height 30
